Goal: Find specific page/section: Find specific page/section

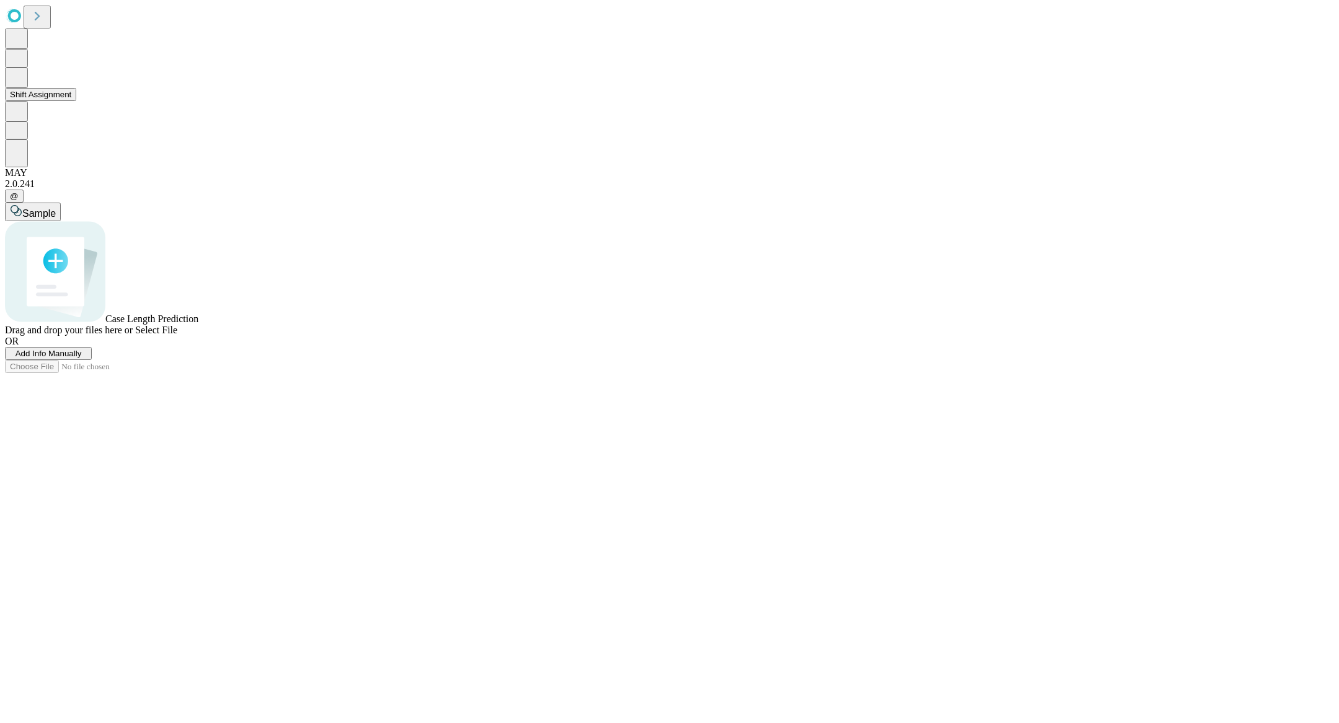
click at [23, 84] on icon at bounding box center [16, 76] width 13 height 15
click at [48, 139] on button "Staff & Equipment Management" at bounding box center [68, 132] width 127 height 13
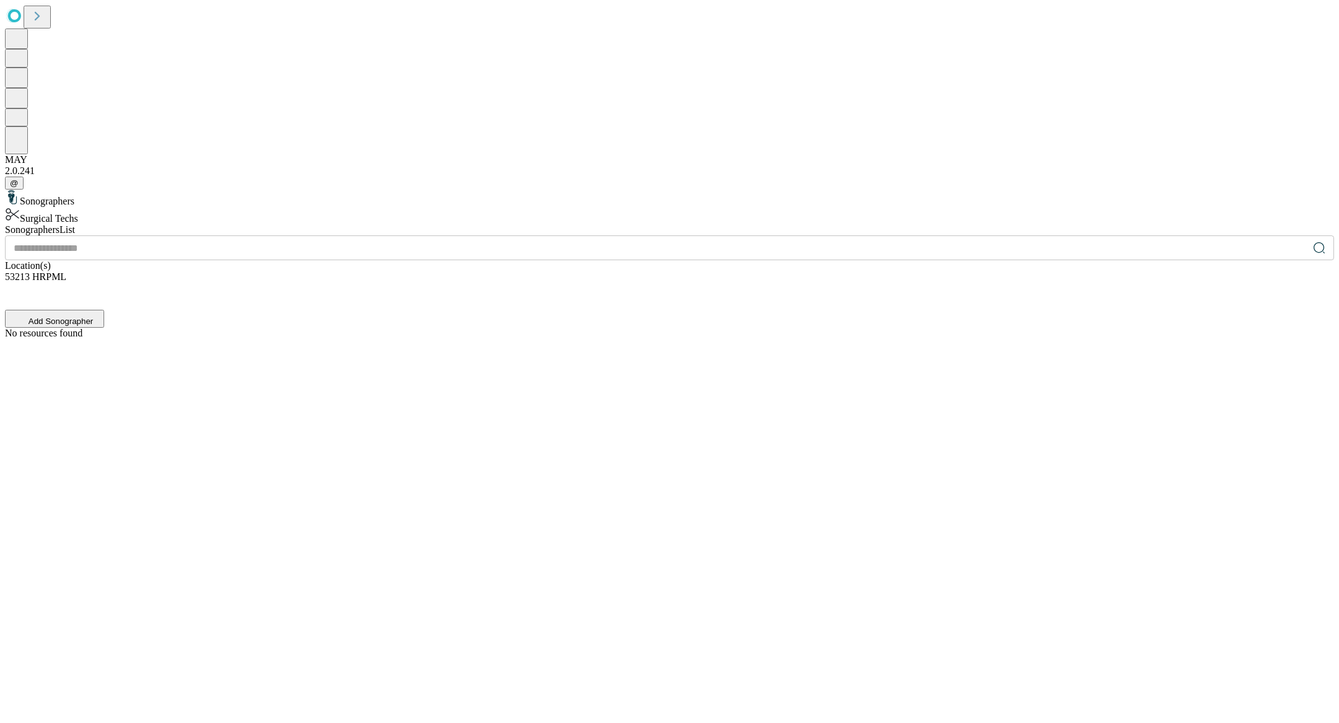
click at [128, 207] on div "Surgical Techs" at bounding box center [669, 215] width 1329 height 17
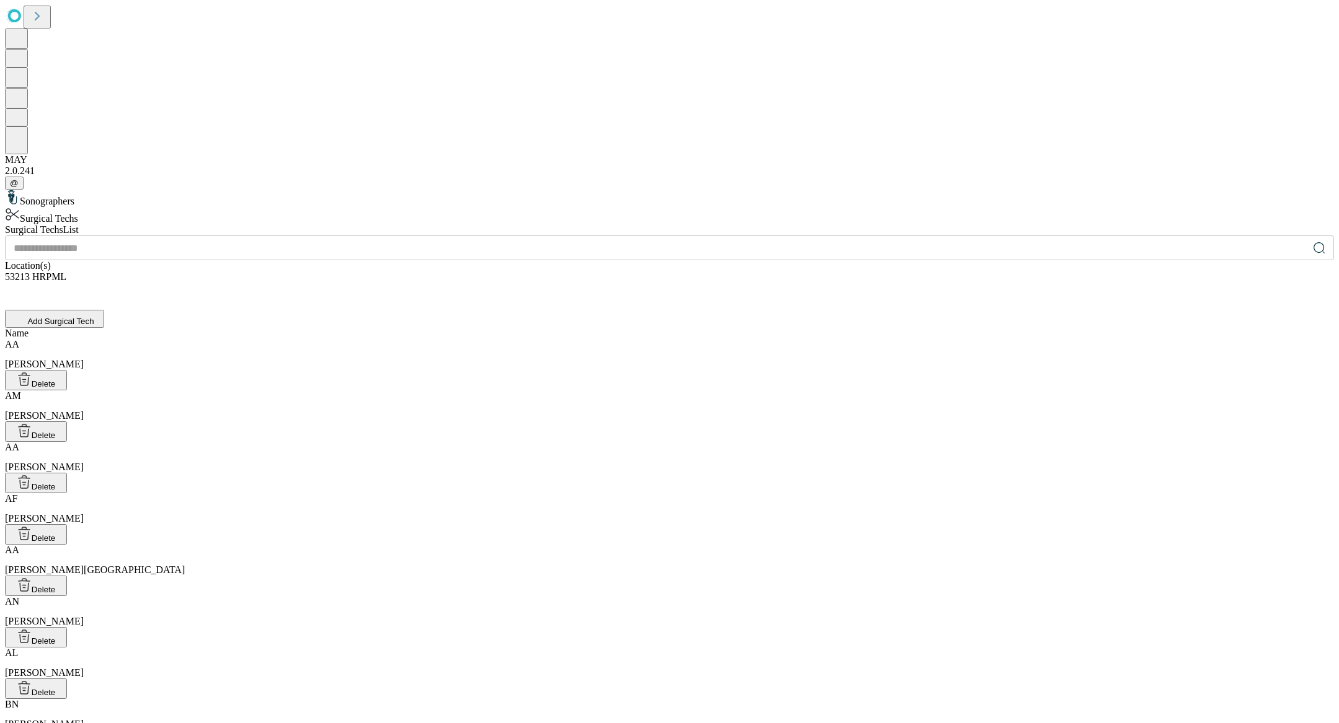
click at [1115, 272] on div "53213 HRPML" at bounding box center [669, 284] width 1329 height 24
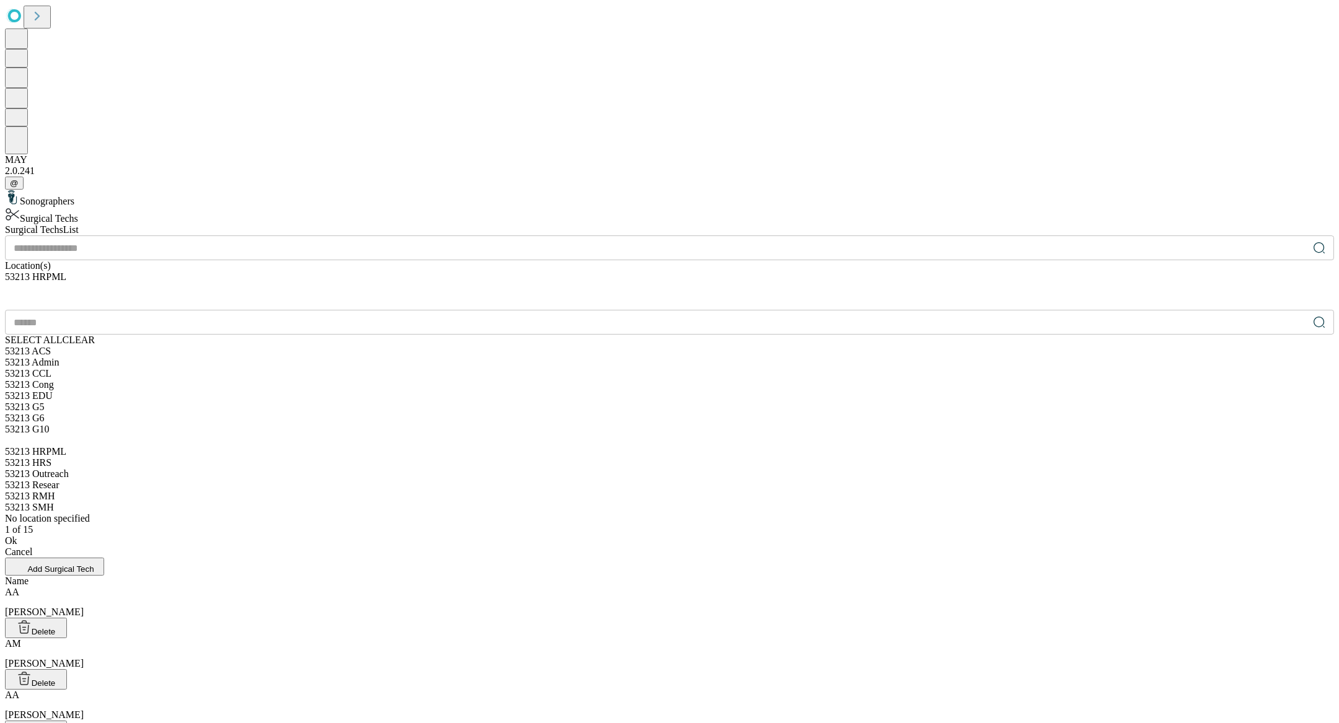
click at [1114, 272] on div "53213 HRPML" at bounding box center [669, 284] width 1329 height 24
